Goal: Task Accomplishment & Management: Complete application form

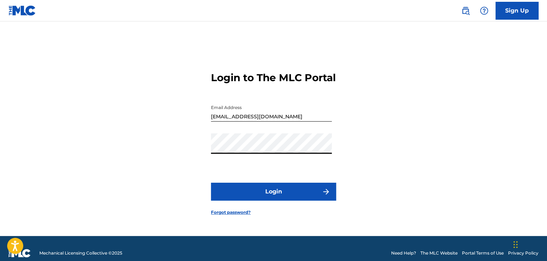
click at [223, 195] on button "Login" at bounding box center [273, 192] width 125 height 18
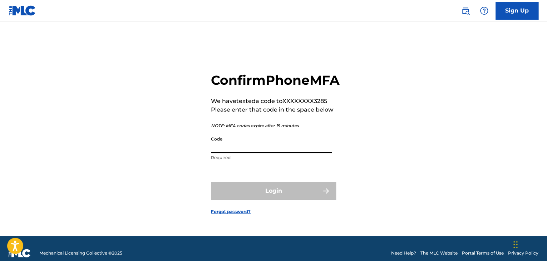
click at [234, 153] on input "Code" at bounding box center [271, 143] width 121 height 20
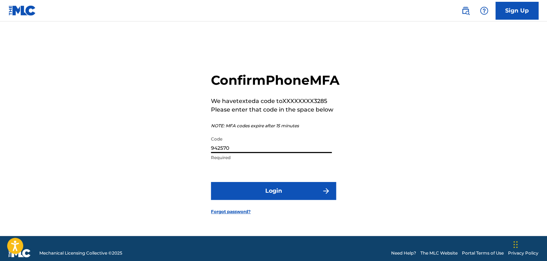
type input "942570"
click at [250, 195] on button "Login" at bounding box center [273, 191] width 125 height 18
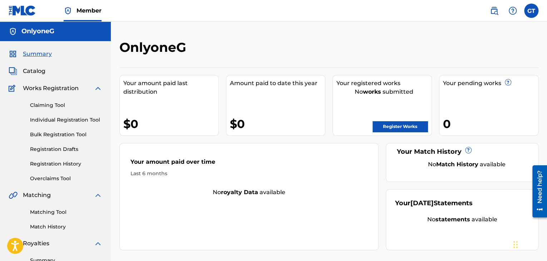
click at [413, 129] on link "Register Works" at bounding box center [400, 126] width 55 height 11
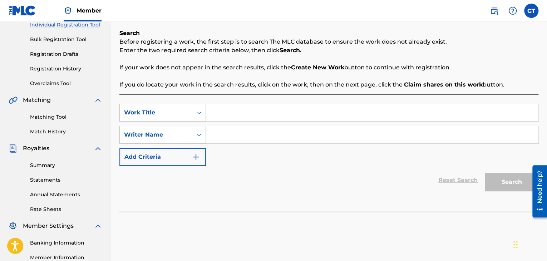
scroll to position [94, 0]
click at [236, 108] on input "Search Form" at bounding box center [372, 113] width 332 height 17
type input "Typa Time"
click at [234, 133] on input "Search Form" at bounding box center [372, 135] width 332 height 17
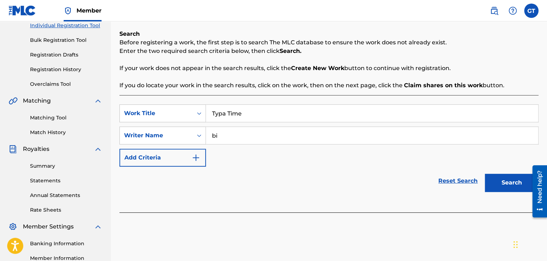
type input "b"
type input "Big Celly"
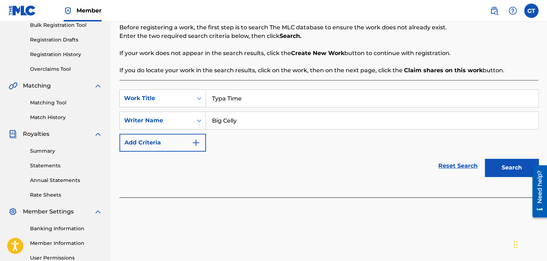
scroll to position [110, 0]
click at [198, 138] on img "Search Form" at bounding box center [196, 142] width 9 height 9
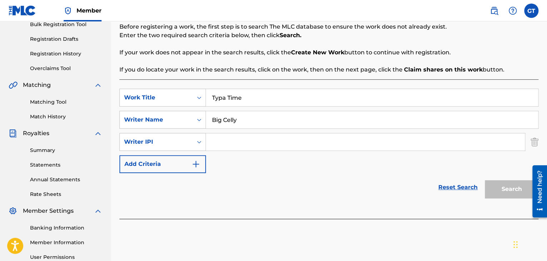
click at [237, 146] on input "Search Form" at bounding box center [365, 141] width 319 height 17
click at [200, 143] on icon "Search Form" at bounding box center [199, 141] width 7 height 7
click at [225, 154] on div "SearchWithCriteria3dc1ad34-57e1-4253-81a5-44aec4711b65 Work Title Typa Time Sea…" at bounding box center [328, 131] width 419 height 84
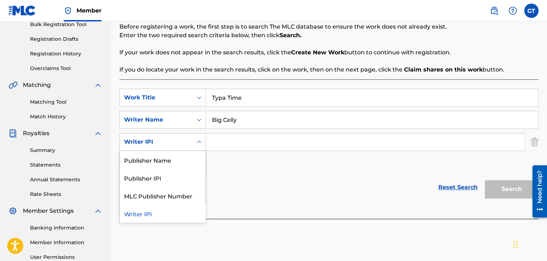
click at [199, 140] on icon "Search Form" at bounding box center [199, 141] width 7 height 7
click at [233, 163] on div "SearchWithCriteria3dc1ad34-57e1-4253-81a5-44aec4711b65 Work Title Typa Time Sea…" at bounding box center [328, 131] width 419 height 84
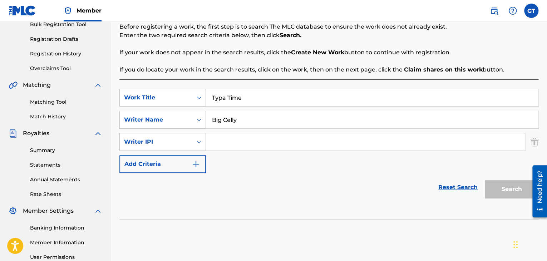
click at [193, 158] on button "Add Criteria" at bounding box center [162, 164] width 87 height 18
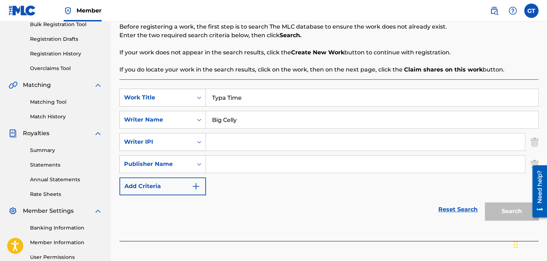
click at [198, 187] on img "Search Form" at bounding box center [196, 186] width 9 height 9
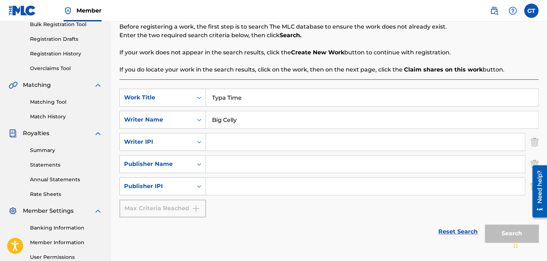
click at [226, 146] on input "Search Form" at bounding box center [365, 141] width 319 height 17
click at [533, 144] on img "Search Form" at bounding box center [535, 142] width 8 height 18
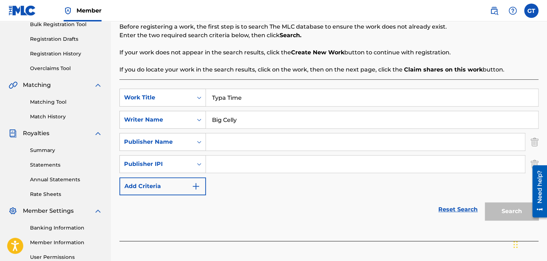
click at [475, 141] on input "Search Form" at bounding box center [365, 141] width 319 height 17
type input "[PERSON_NAME]"
click at [350, 162] on input "Search Form" at bounding box center [365, 164] width 319 height 17
paste input "01250687157"
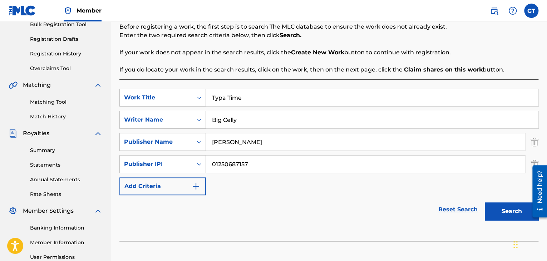
type input "01250687157"
click at [187, 188] on button "Add Criteria" at bounding box center [162, 186] width 87 height 18
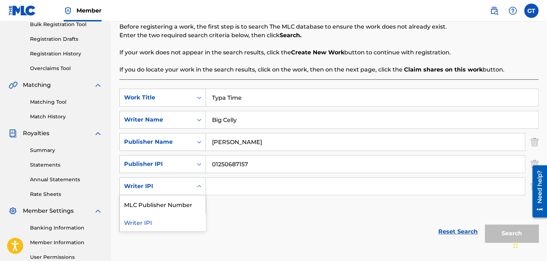
click at [195, 187] on div "Search Form" at bounding box center [199, 186] width 13 height 13
click at [192, 205] on div "MLC Publisher Number" at bounding box center [163, 204] width 86 height 18
click at [188, 183] on div "MLC Publisher Number" at bounding box center [156, 186] width 64 height 9
click at [187, 205] on div "Writer IPI" at bounding box center [163, 204] width 86 height 18
click at [529, 185] on div at bounding box center [537, 191] width 20 height 58
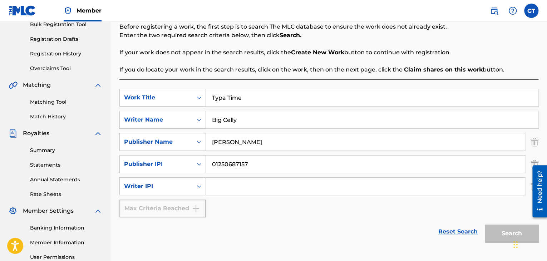
click at [531, 187] on div at bounding box center [537, 191] width 20 height 58
click at [533, 187] on div "Need help?" at bounding box center [539, 191] width 15 height 52
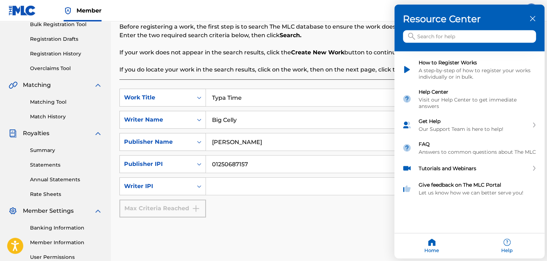
click at [531, 20] on icon "close resource center" at bounding box center [532, 18] width 5 height 5
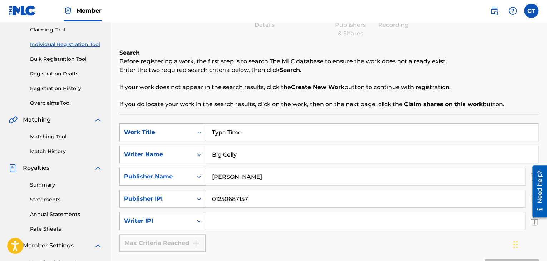
scroll to position [76, 0]
click at [531, 220] on img "Search Form" at bounding box center [535, 221] width 8 height 18
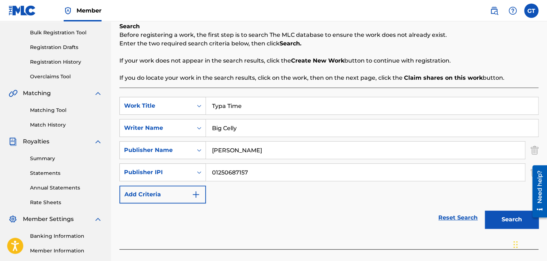
scroll to position [103, 0]
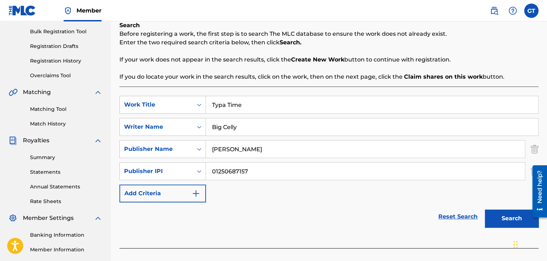
click at [508, 223] on button "Search" at bounding box center [512, 219] width 54 height 18
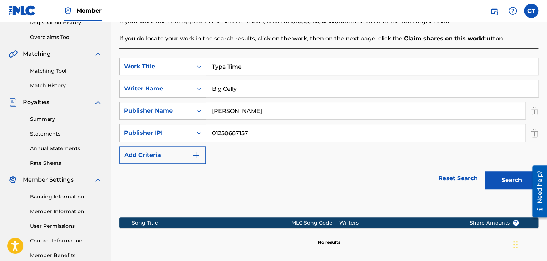
scroll to position [214, 0]
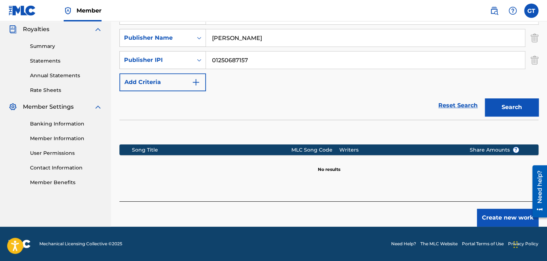
click at [505, 217] on button "Create new work" at bounding box center [508, 218] width 62 height 18
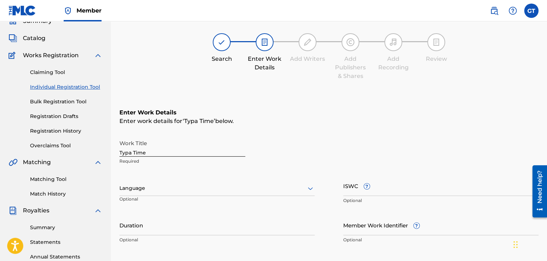
scroll to position [38, 0]
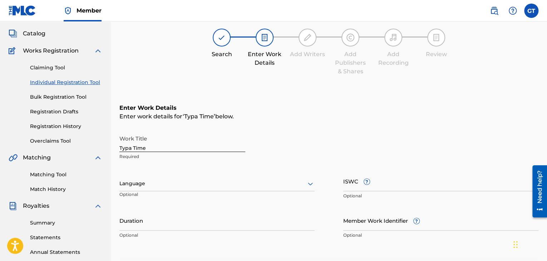
click at [202, 181] on div at bounding box center [216, 183] width 195 height 9
click at [215, 191] on div "Language Optional" at bounding box center [216, 187] width 195 height 32
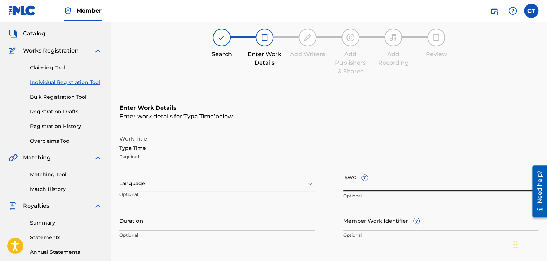
click at [360, 178] on input "ISWC ?" at bounding box center [440, 181] width 195 height 20
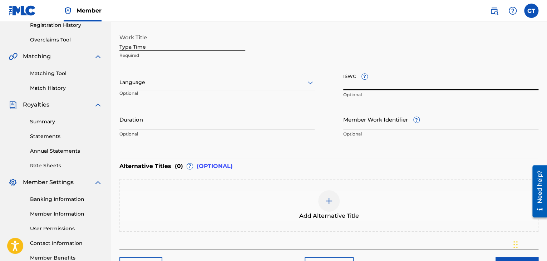
scroll to position [139, 0]
click at [350, 125] on input "Member Work Identifier ?" at bounding box center [440, 119] width 195 height 20
click at [358, 140] on div "Member Work Identifier ? Optional" at bounding box center [440, 125] width 195 height 32
click at [348, 84] on input "ISWC ?" at bounding box center [440, 79] width 195 height 20
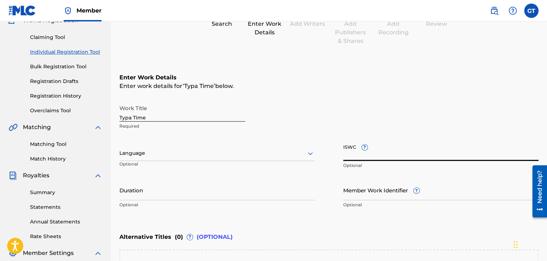
scroll to position [68, 0]
click at [257, 178] on div "Work Title Typa Time Required Language Optional ISWC ? Optional Duration Option…" at bounding box center [328, 156] width 419 height 111
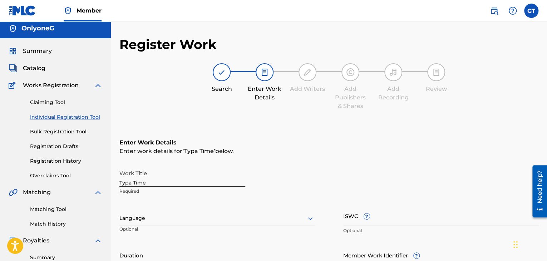
scroll to position [186, 0]
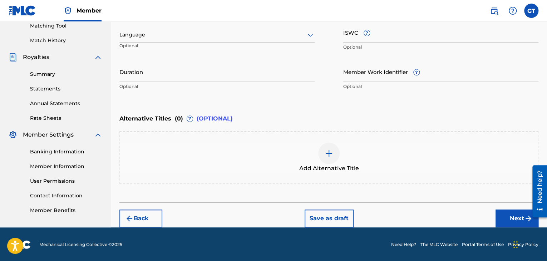
click at [508, 216] on button "Next" at bounding box center [517, 219] width 43 height 18
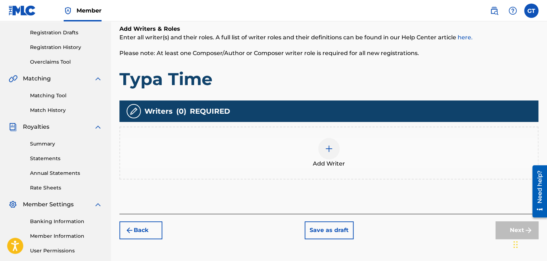
scroll to position [117, 0]
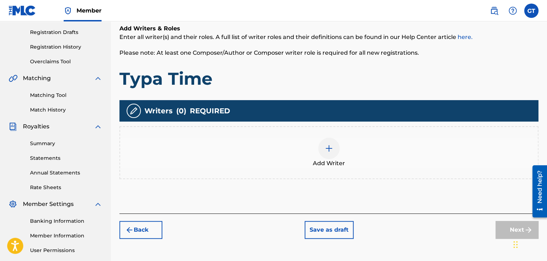
click at [337, 153] on div at bounding box center [328, 148] width 21 height 21
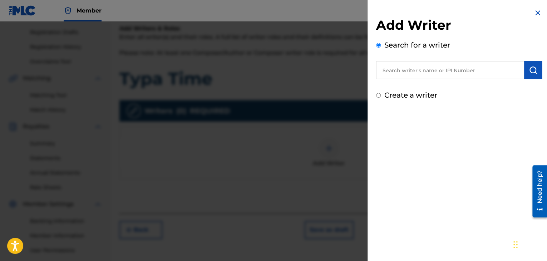
click at [402, 68] on input "text" at bounding box center [450, 70] width 148 height 18
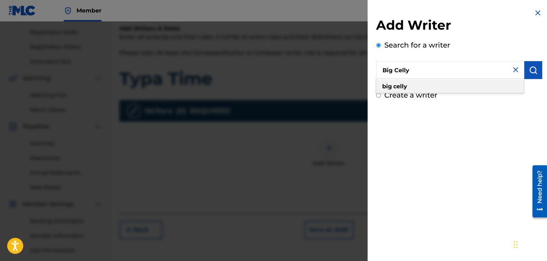
click at [457, 89] on div "big celly" at bounding box center [450, 86] width 148 height 13
type input "big celly"
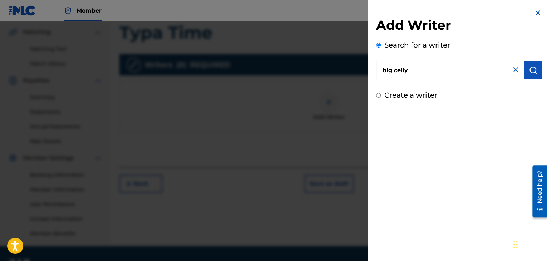
scroll to position [167, 0]
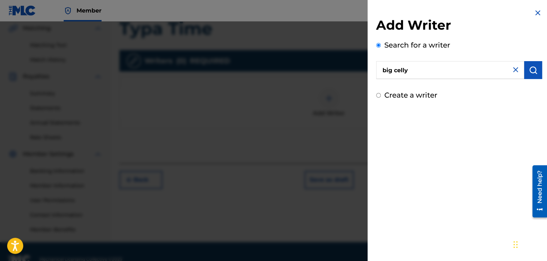
click at [420, 93] on label "Create a writer" at bounding box center [410, 95] width 53 height 9
radio input "true"
click at [381, 93] on input "Create a writer" at bounding box center [378, 95] width 5 height 5
radio input "false"
radio input "true"
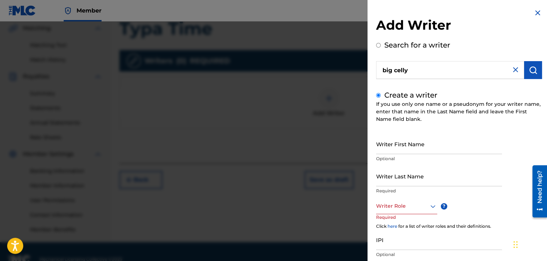
click at [415, 96] on label "Create a writer" at bounding box center [410, 95] width 53 height 9
click at [381, 96] on input "Create a writer" at bounding box center [378, 95] width 5 height 5
click at [380, 95] on input "Create a writer" at bounding box center [378, 95] width 5 height 5
click at [524, 75] on button "submit" at bounding box center [533, 70] width 18 height 18
radio input "true"
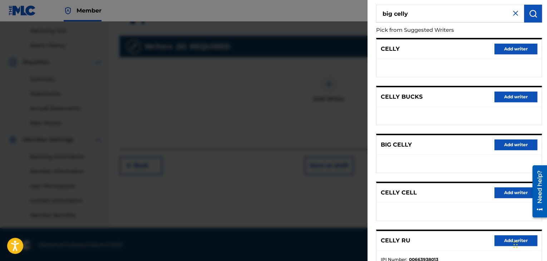
scroll to position [109, 0]
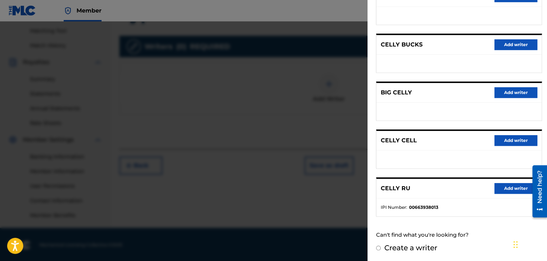
click at [508, 92] on button "Add writer" at bounding box center [516, 92] width 43 height 11
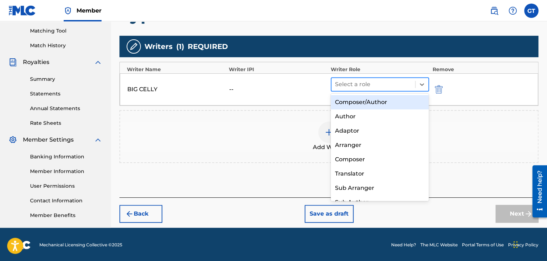
click at [379, 83] on div at bounding box center [373, 84] width 77 height 10
click at [365, 107] on div "Composer/Author" at bounding box center [380, 102] width 98 height 14
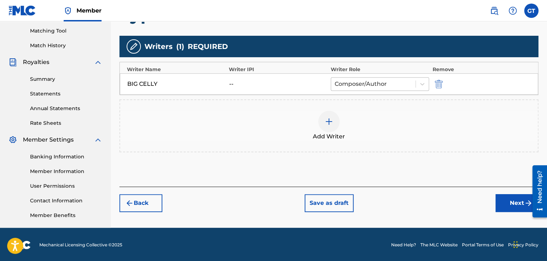
click at [379, 82] on div at bounding box center [373, 84] width 77 height 10
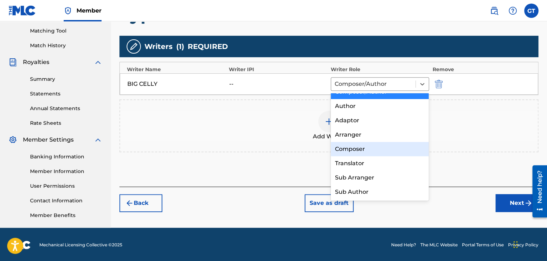
scroll to position [0, 0]
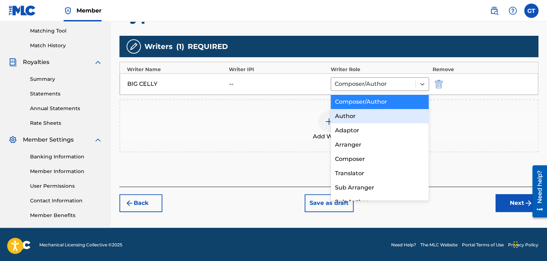
click at [300, 107] on div "Add Writer" at bounding box center [328, 125] width 419 height 53
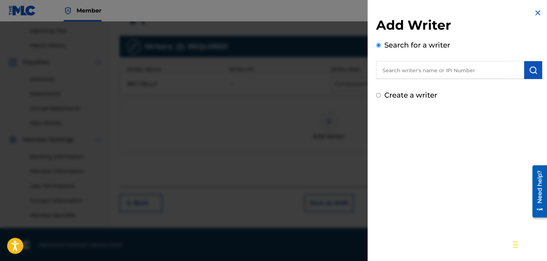
click at [342, 86] on div at bounding box center [273, 151] width 547 height 261
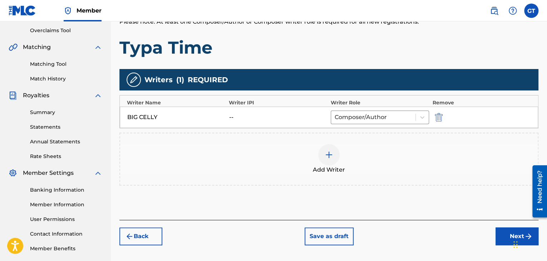
scroll to position [142, 0]
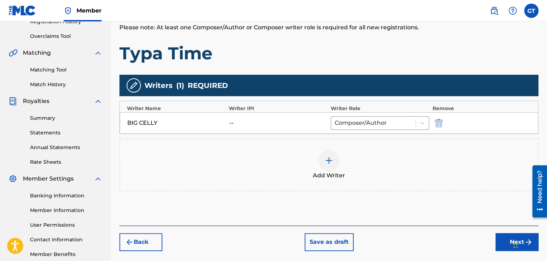
click at [244, 119] on div "--" at bounding box center [245, 123] width 32 height 9
click at [506, 244] on button "Next" at bounding box center [517, 242] width 43 height 18
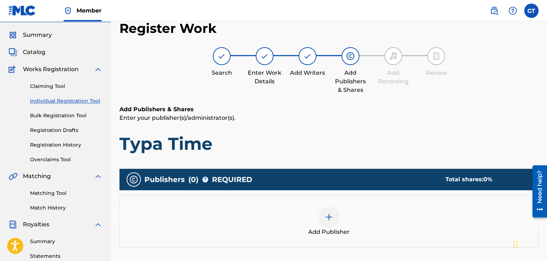
scroll to position [18, 0]
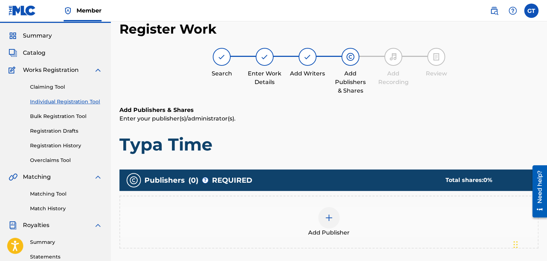
click at [337, 209] on div "Add Publisher" at bounding box center [329, 222] width 418 height 30
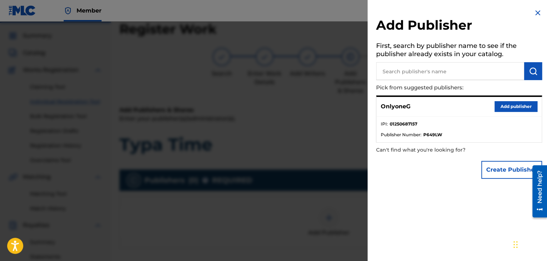
click at [518, 109] on button "Add publisher" at bounding box center [516, 106] width 43 height 11
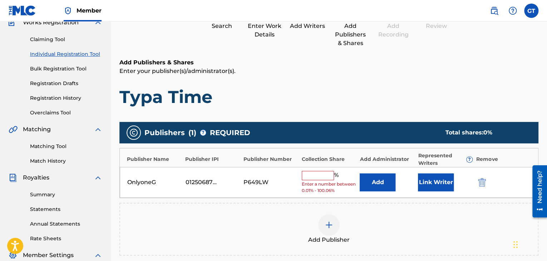
scroll to position [73, 0]
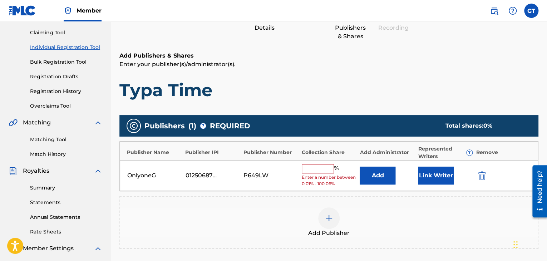
click at [319, 168] on input "text" at bounding box center [318, 168] width 32 height 9
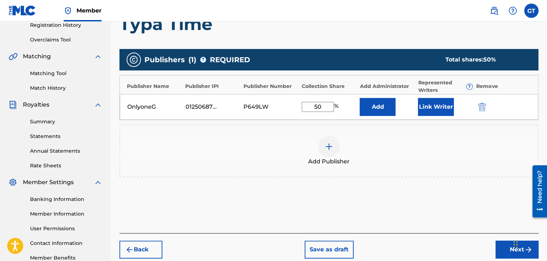
scroll to position [139, 0]
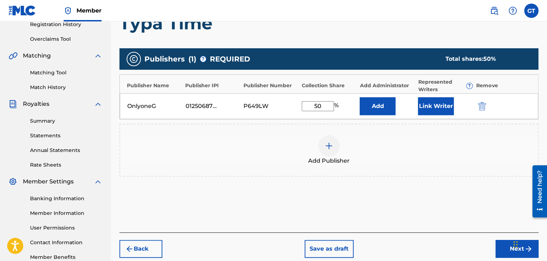
type input "50"
click at [507, 249] on button "Next" at bounding box center [517, 249] width 43 height 18
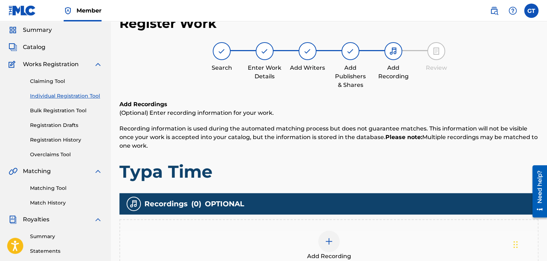
scroll to position [24, 0]
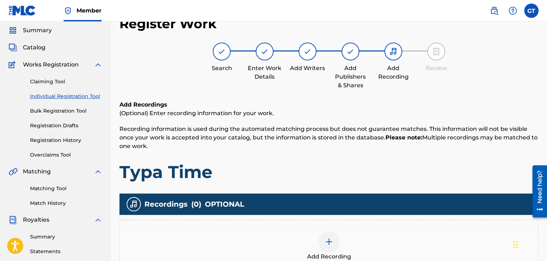
click at [229, 51] on div at bounding box center [222, 52] width 18 height 18
click at [223, 51] on img at bounding box center [221, 51] width 9 height 9
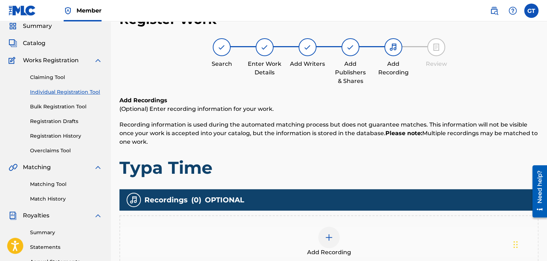
scroll to position [27, 0]
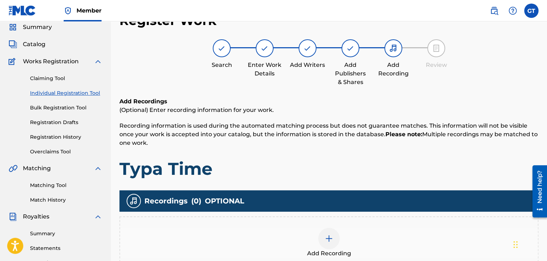
click at [36, 78] on link "Claiming Tool" at bounding box center [66, 79] width 72 height 8
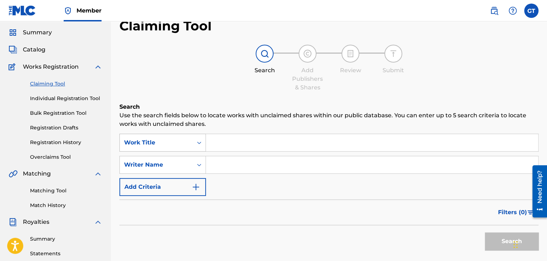
scroll to position [24, 0]
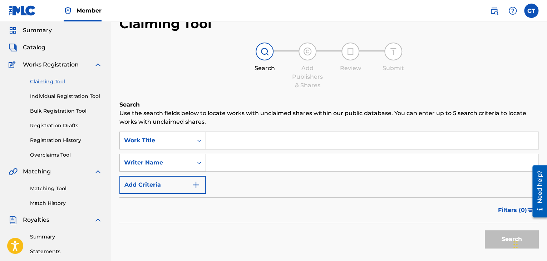
click at [71, 151] on link "Overclaims Tool" at bounding box center [66, 155] width 72 height 8
